Goal: Browse casually: Explore the website without a specific task or goal

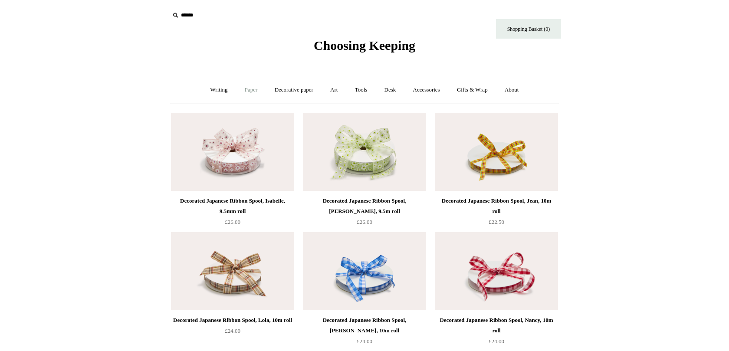
click at [250, 89] on link "Paper +" at bounding box center [251, 90] width 29 height 23
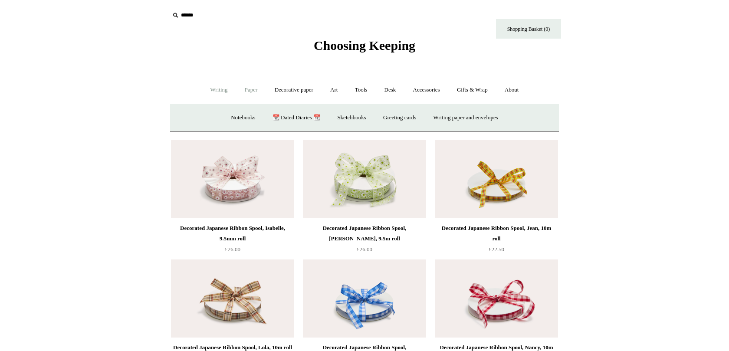
click at [216, 90] on link "Writing +" at bounding box center [219, 90] width 33 height 23
click at [243, 121] on link "Fountain pens +" at bounding box center [258, 117] width 47 height 23
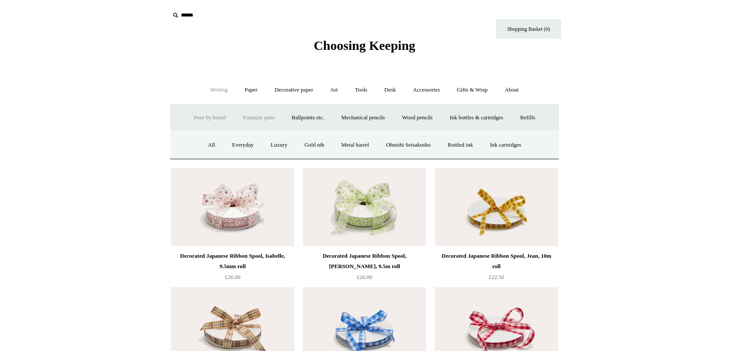
click at [220, 122] on link "Pens by brand +" at bounding box center [210, 117] width 48 height 23
click at [470, 87] on link "Gifts & Wrap +" at bounding box center [472, 90] width 46 height 23
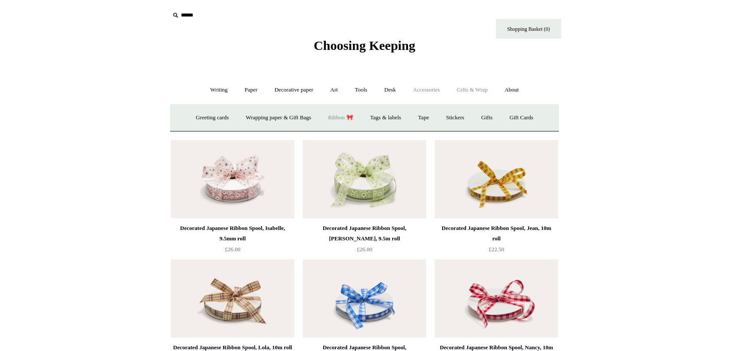
click at [430, 88] on link "Accessories +" at bounding box center [426, 90] width 43 height 23
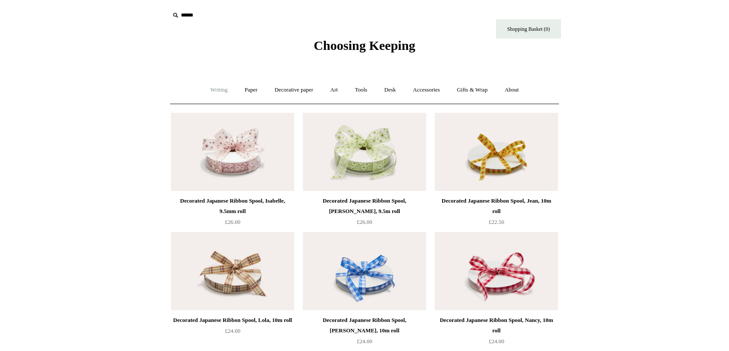
click at [205, 90] on link "Writing +" at bounding box center [219, 90] width 33 height 23
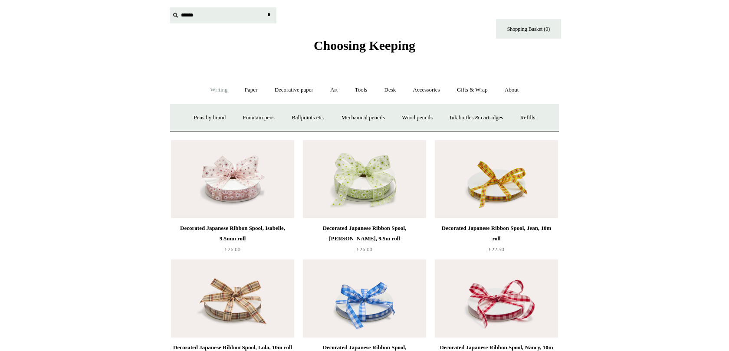
click at [187, 18] on input "text" at bounding box center [223, 15] width 107 height 16
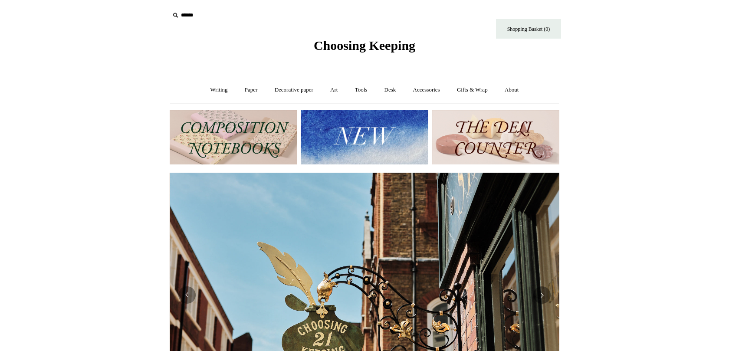
scroll to position [0, 390]
click at [473, 144] on img at bounding box center [495, 137] width 127 height 54
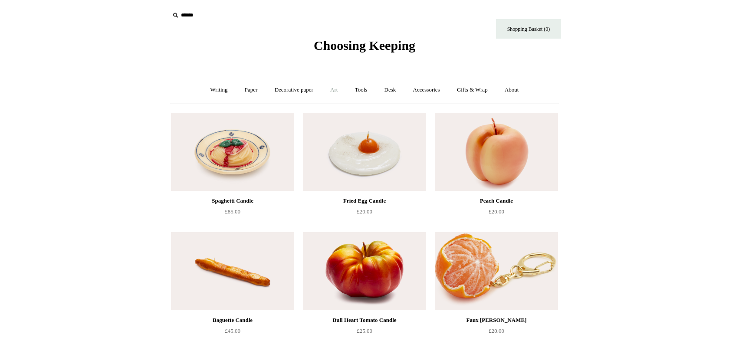
click at [334, 91] on link "Art +" at bounding box center [333, 90] width 23 height 23
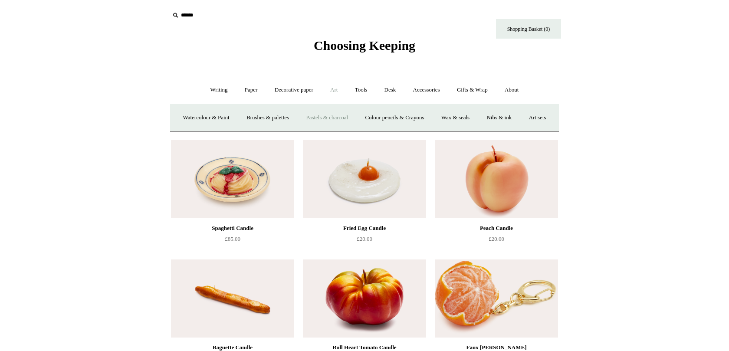
click at [339, 119] on link "Pastels & charcoal" at bounding box center [327, 117] width 58 height 23
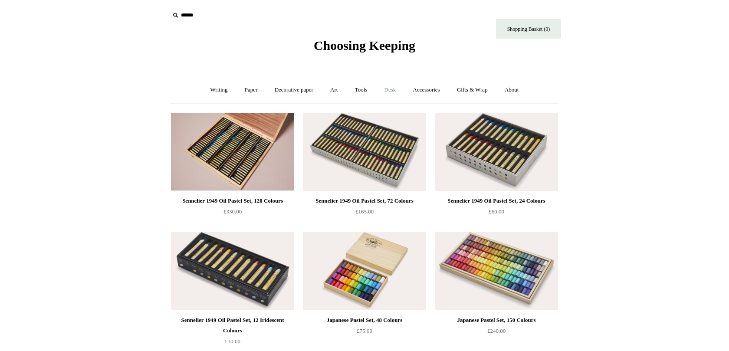
click at [395, 92] on link "Desk +" at bounding box center [390, 90] width 27 height 23
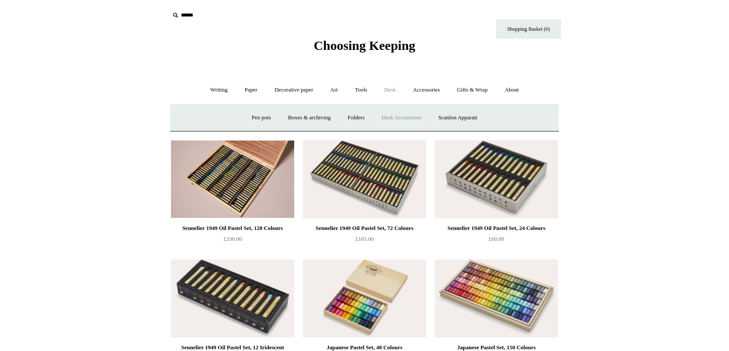
click at [394, 115] on link "Desk Accessories" at bounding box center [400, 117] width 55 height 23
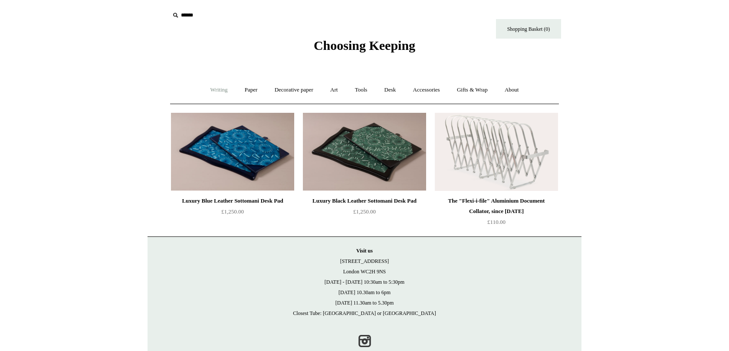
click at [212, 93] on link "Writing +" at bounding box center [219, 90] width 33 height 23
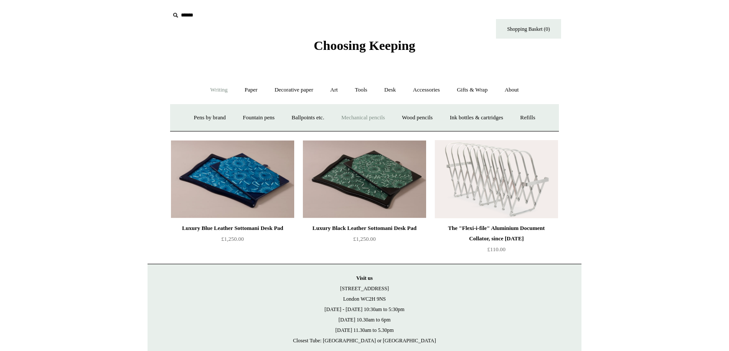
click at [352, 120] on link "Mechanical pencils +" at bounding box center [362, 117] width 59 height 23
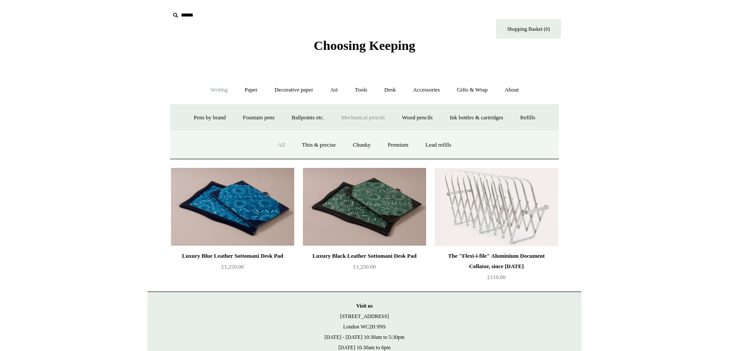
click at [278, 144] on link "All" at bounding box center [281, 145] width 23 height 23
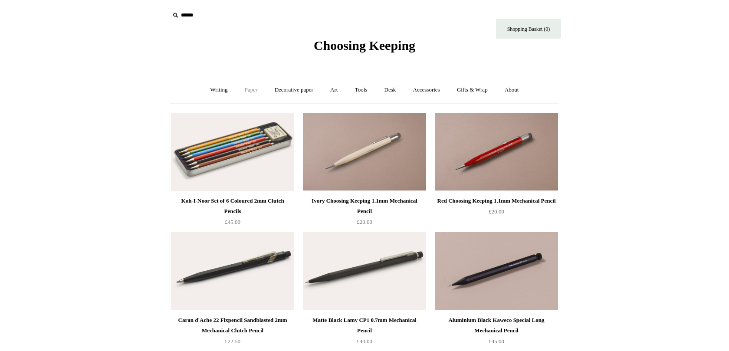
click at [247, 92] on link "Paper +" at bounding box center [251, 90] width 29 height 23
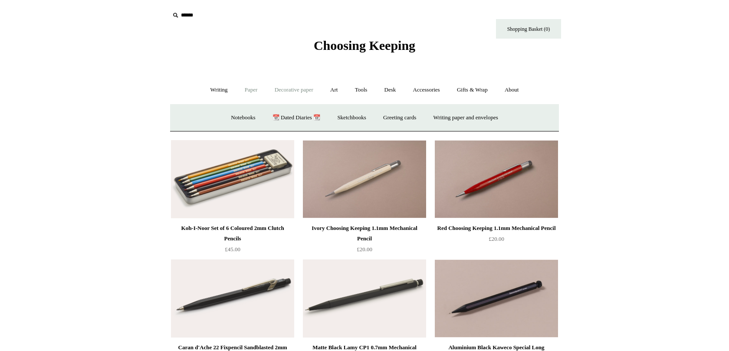
click at [291, 90] on link "Decorative paper +" at bounding box center [294, 90] width 54 height 23
